Goal: Task Accomplishment & Management: Manage account settings

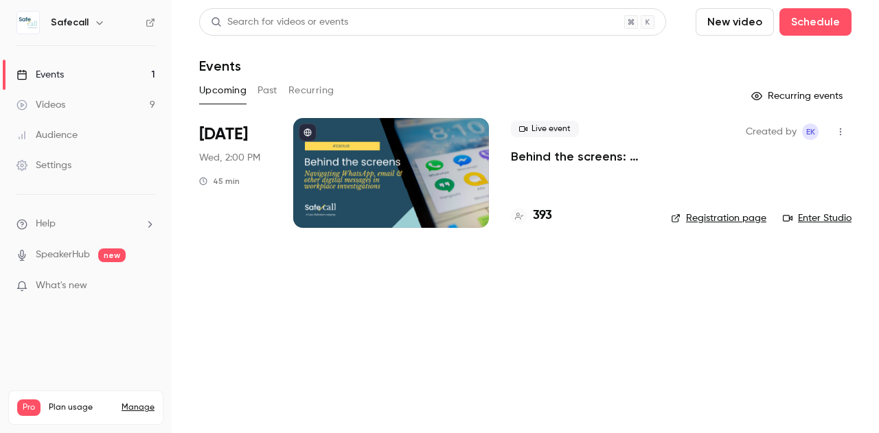
click at [141, 402] on link "Manage" at bounding box center [138, 407] width 33 height 11
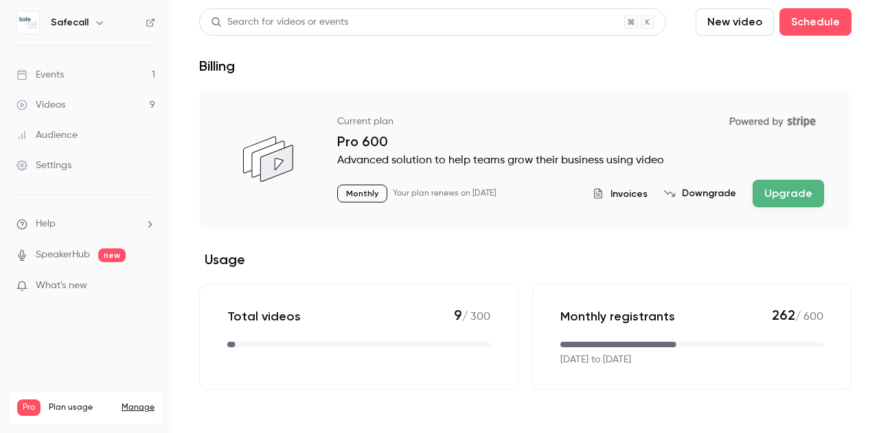
click at [798, 187] on button "Upgrade" at bounding box center [787, 193] width 71 height 27
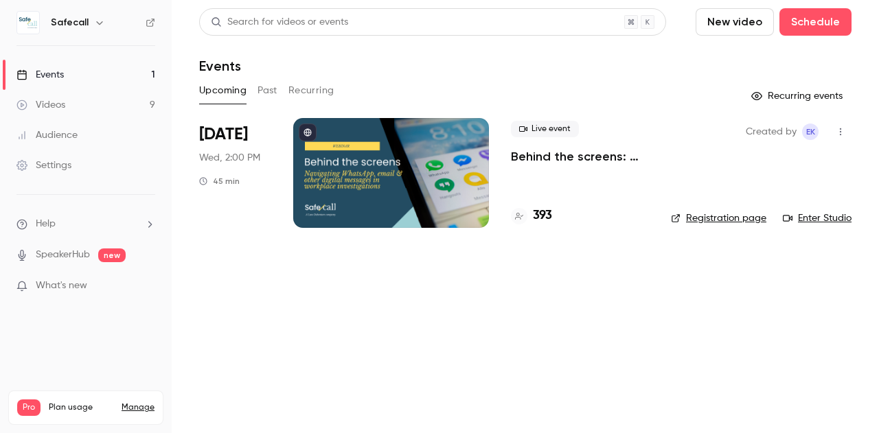
click at [262, 91] on button "Past" at bounding box center [267, 91] width 20 height 22
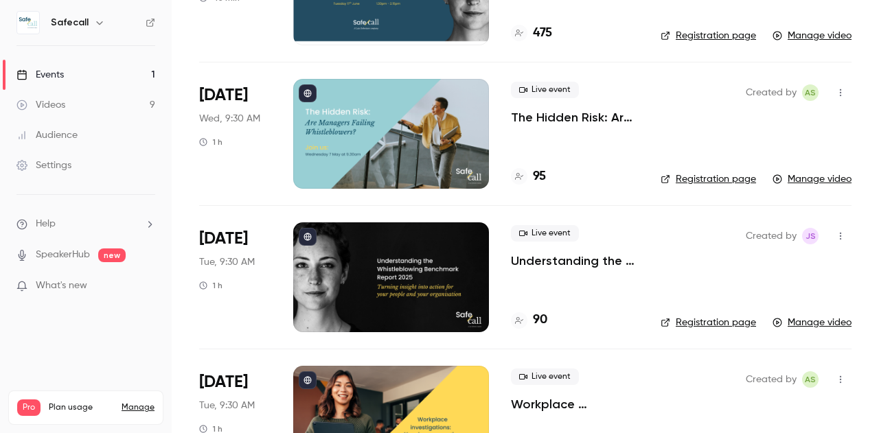
scroll to position [325, 0]
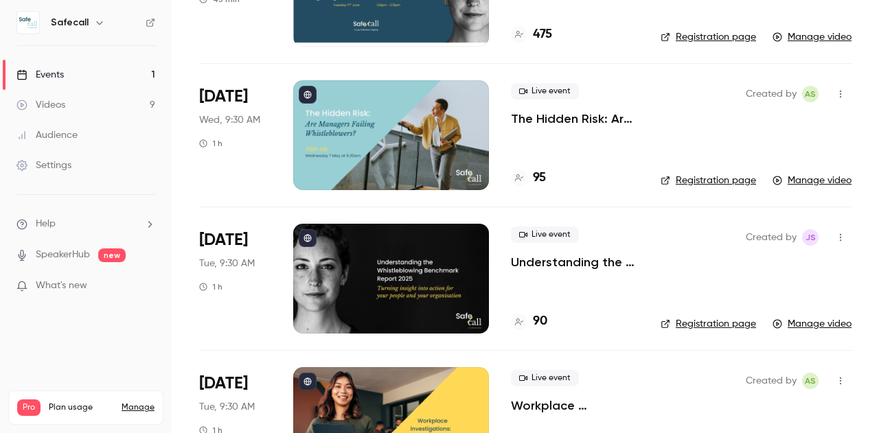
click at [542, 263] on p "Understanding the Whistleblowing Benchmark Report 2025: Turning insight into ac…" at bounding box center [575, 262] width 128 height 16
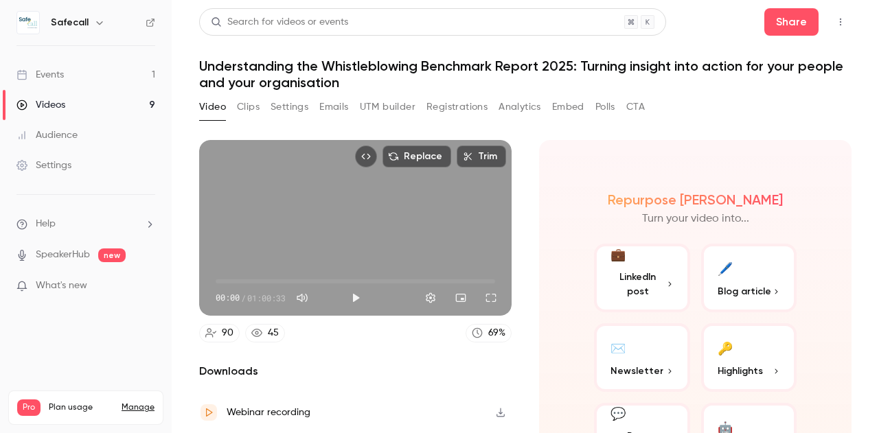
click at [281, 113] on button "Settings" at bounding box center [289, 107] width 38 height 22
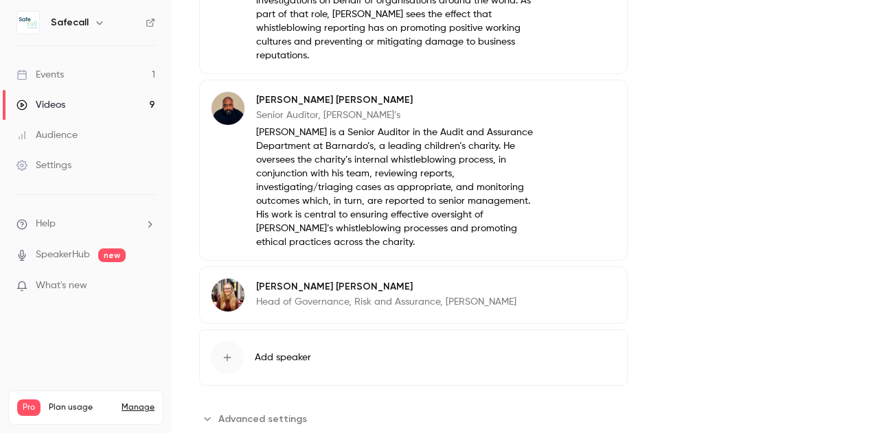
scroll to position [769, 0]
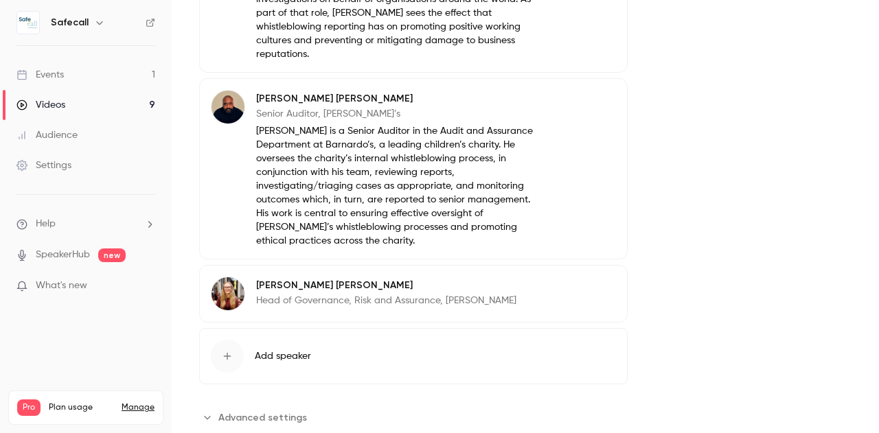
click at [380, 294] on p "Head of Governance, Risk and Assurance, NG Bailey" at bounding box center [386, 301] width 260 height 14
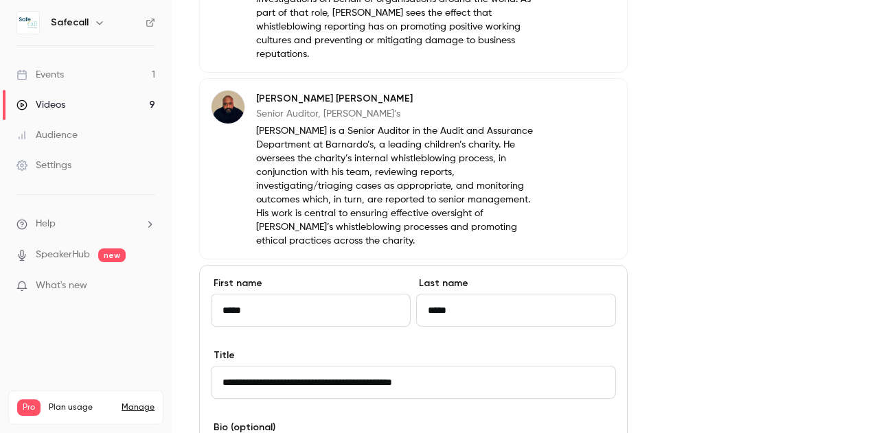
click at [411, 369] on input "**********" at bounding box center [413, 382] width 405 height 33
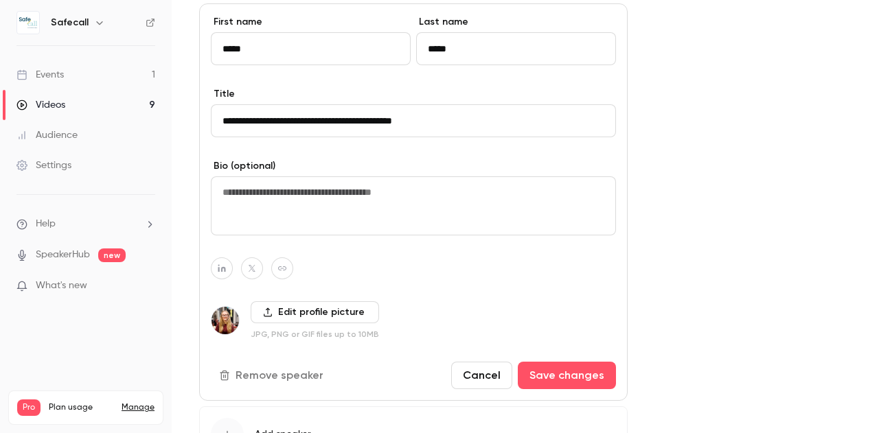
scroll to position [1026, 0]
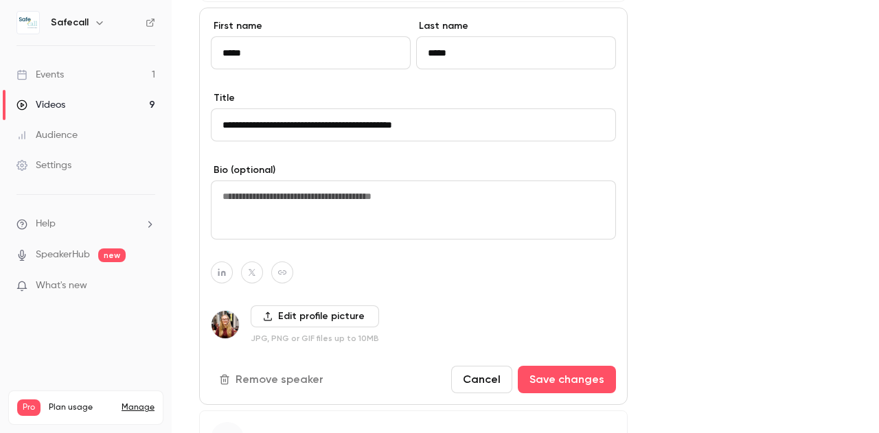
click at [286, 306] on label "Edit profile picture" at bounding box center [315, 317] width 128 height 22
click at [0, 0] on input "Edit profile picture" at bounding box center [0, 0] width 0 height 0
click at [143, 343] on nav "Safecall Events 1 Videos 9 Audience Settings Help SpeakerHub new What's new Pro…" at bounding box center [86, 216] width 172 height 433
click at [223, 311] on img at bounding box center [224, 324] width 27 height 27
click at [492, 366] on button "Cancel" at bounding box center [481, 379] width 61 height 27
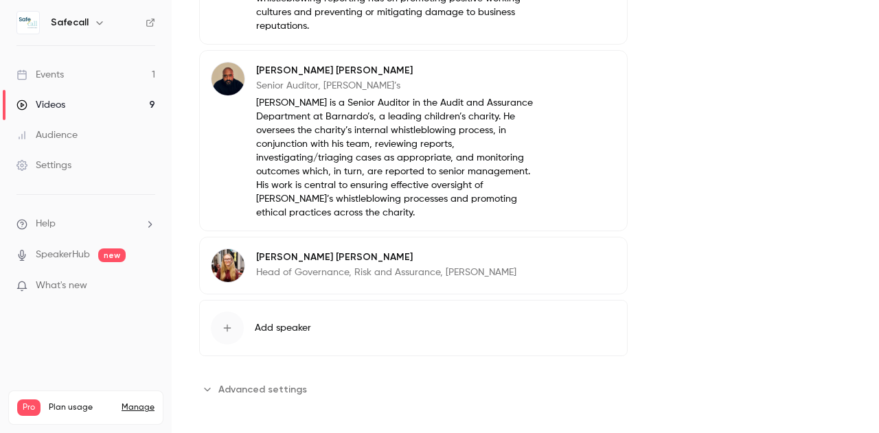
scroll to position [783, 0]
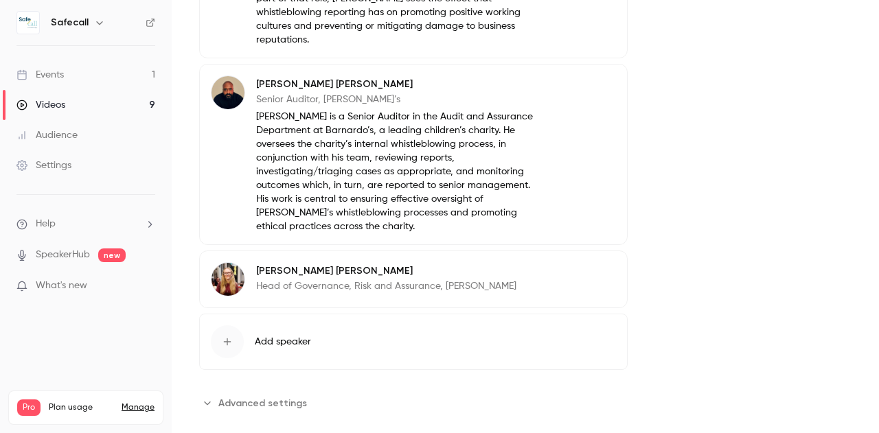
click at [227, 263] on img at bounding box center [227, 279] width 33 height 33
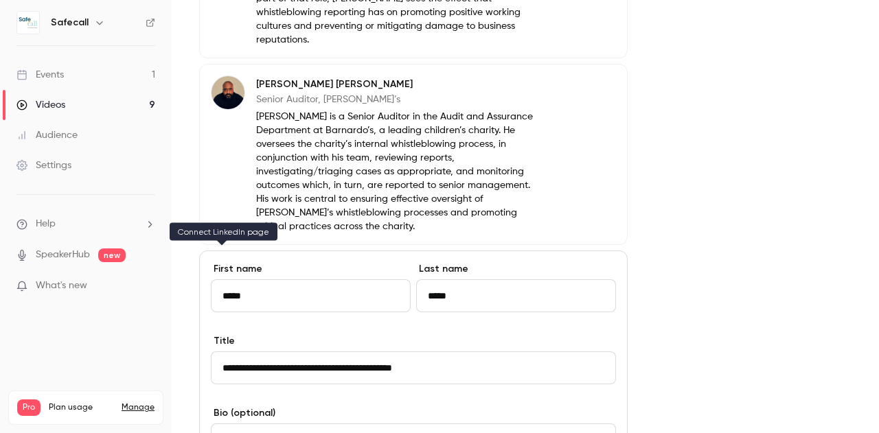
scroll to position [1026, 0]
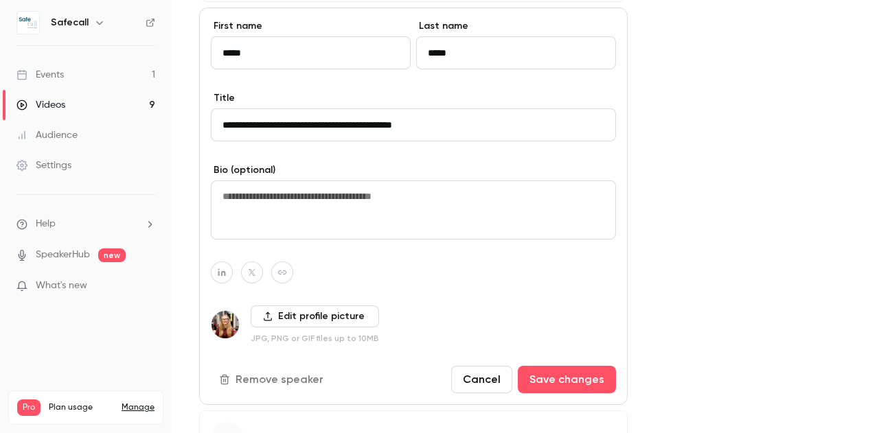
click at [225, 311] on img at bounding box center [224, 324] width 27 height 27
